Goal: Task Accomplishment & Management: Use online tool/utility

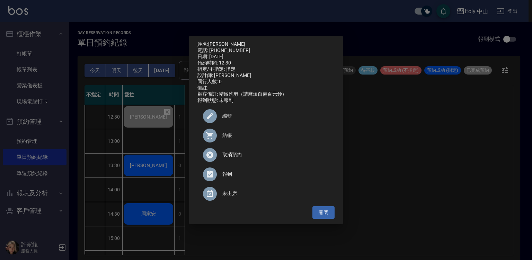
click at [394, 165] on div "姓名: [PERSON_NAME] 電話: [PHONE_NUMBER] 日期: [DATE] 預約時間: 12:30 指定/不指定: 指定 設計師: 愛拉 …" at bounding box center [266, 130] width 532 height 260
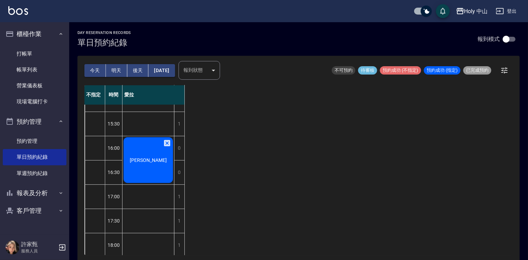
scroll to position [243, 0]
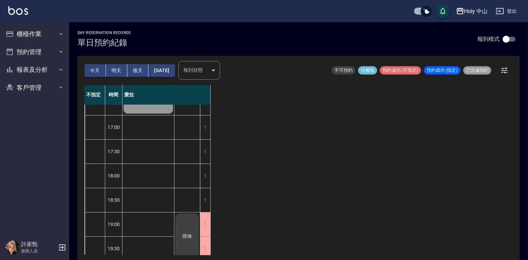
scroll to position [243, 0]
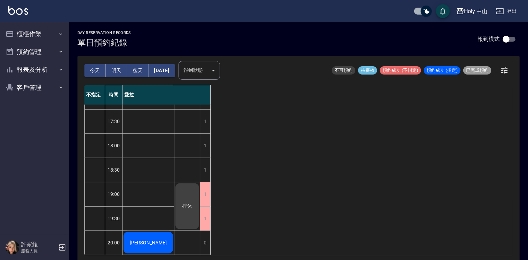
click at [213, 217] on div "不指定 時間 愛拉 12:30 13:00 13:30 14:00 14:30 15:00 15:30 16:00 16:30 17:00 17:30 18:…" at bounding box center [298, 170] width 428 height 170
click at [205, 217] on div "1" at bounding box center [205, 218] width 10 height 24
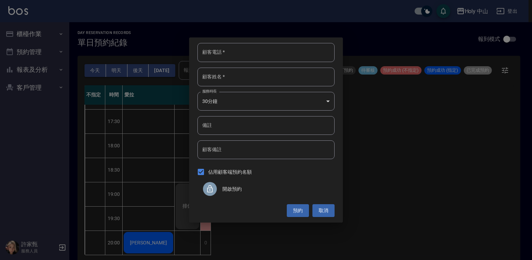
click at [224, 190] on span "開啟預約" at bounding box center [275, 188] width 107 height 7
